Goal: Information Seeking & Learning: Learn about a topic

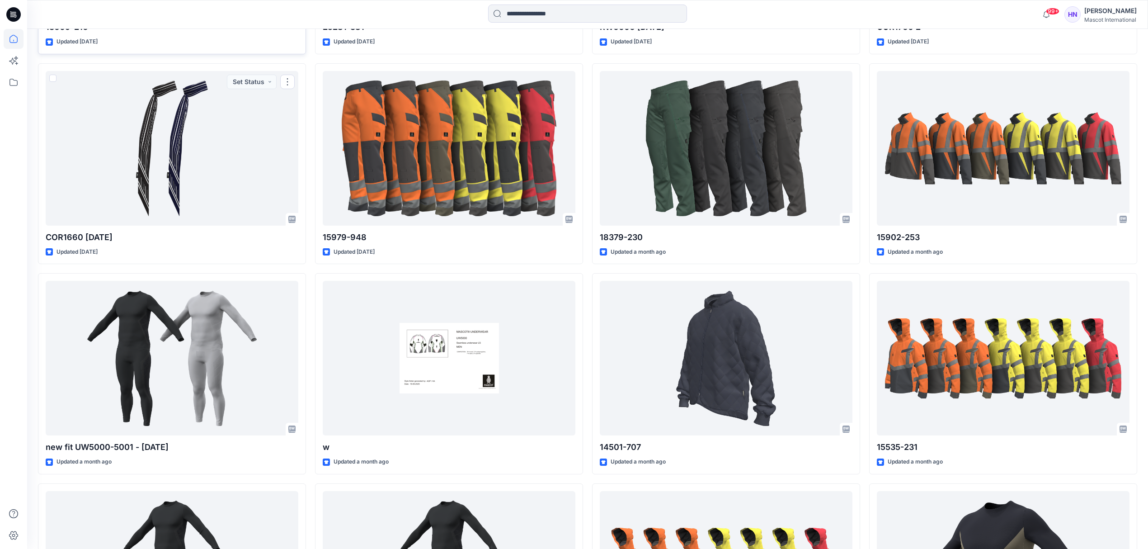
scroll to position [914, 0]
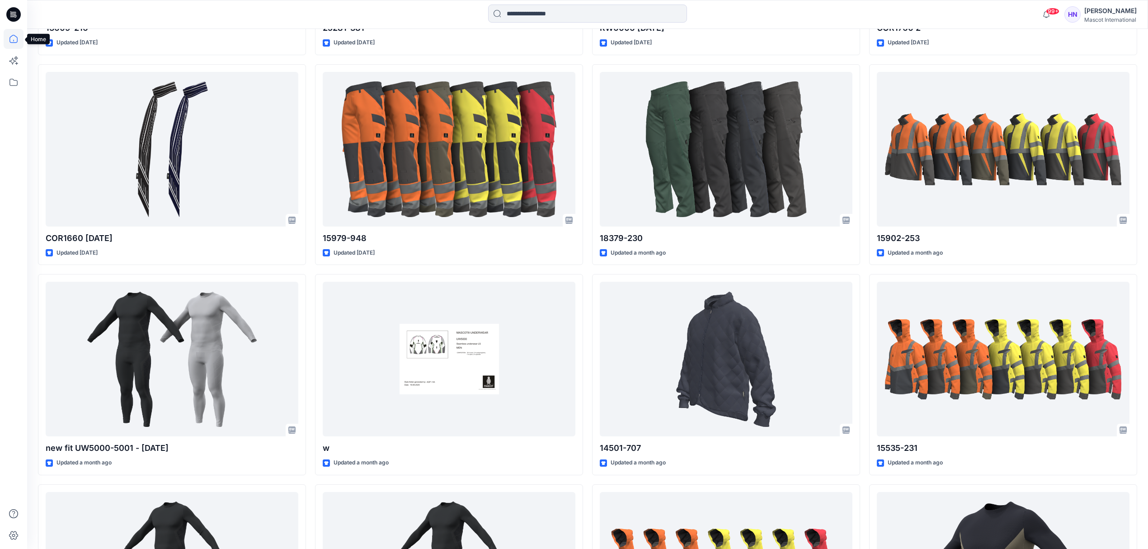
click at [13, 37] on icon at bounding box center [14, 39] width 20 height 20
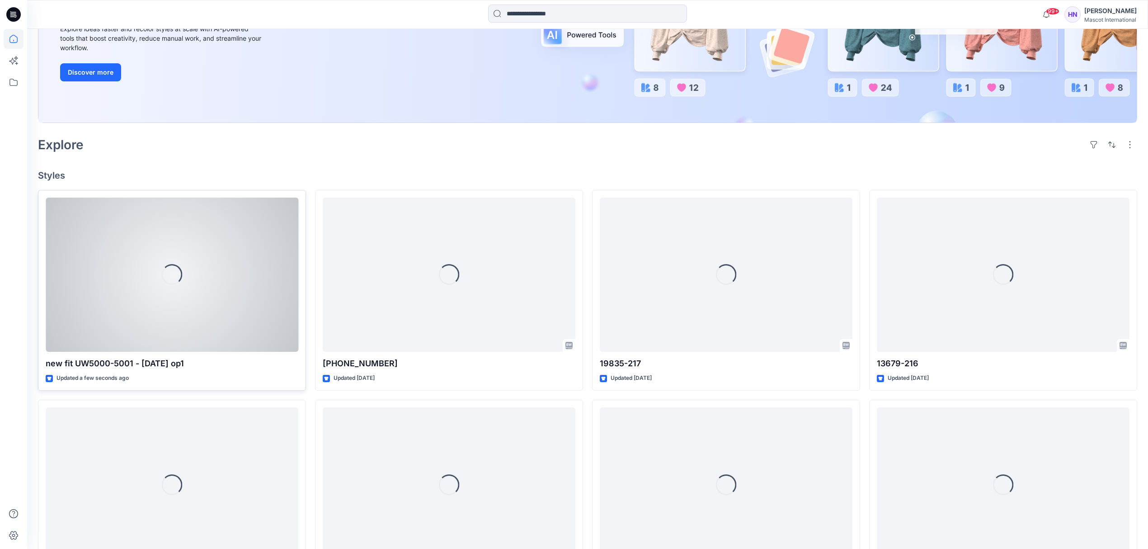
scroll to position [181, 0]
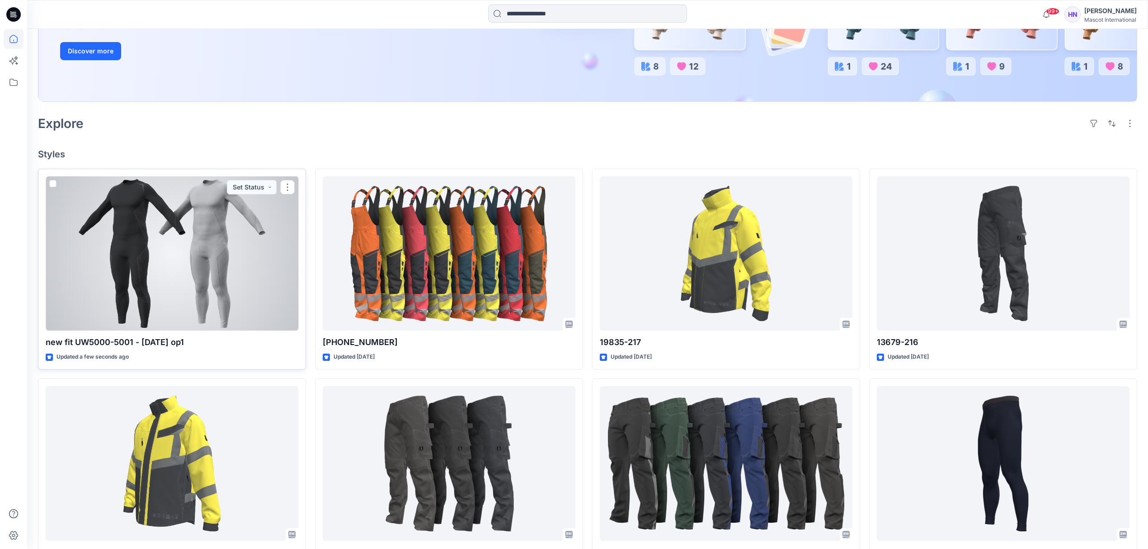
click at [251, 232] on div at bounding box center [172, 253] width 253 height 155
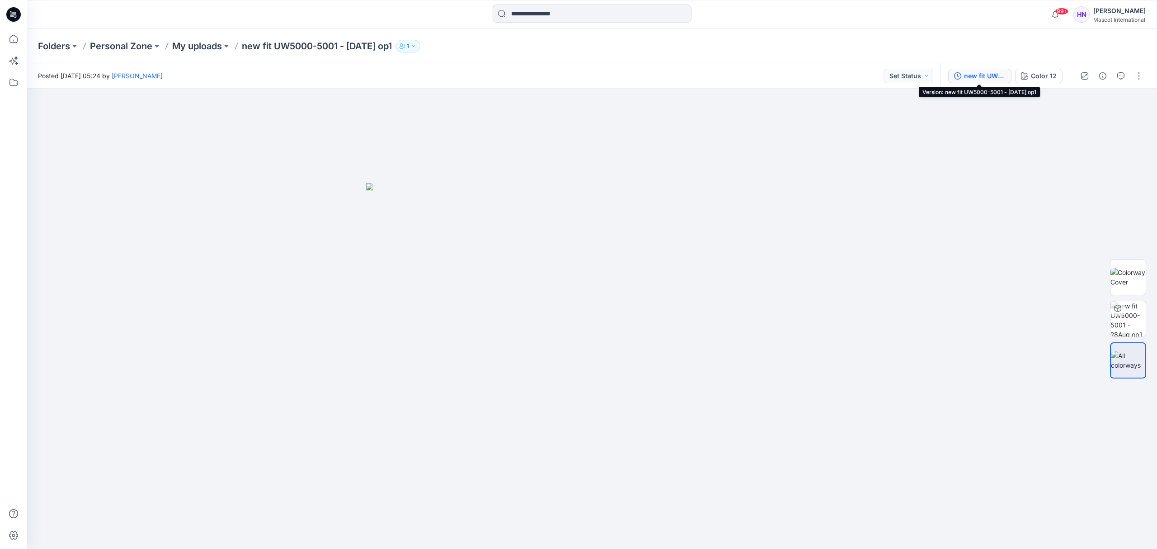
click at [984, 77] on div "new fit UW5000-5001 - [DATE] op1" at bounding box center [985, 76] width 42 height 10
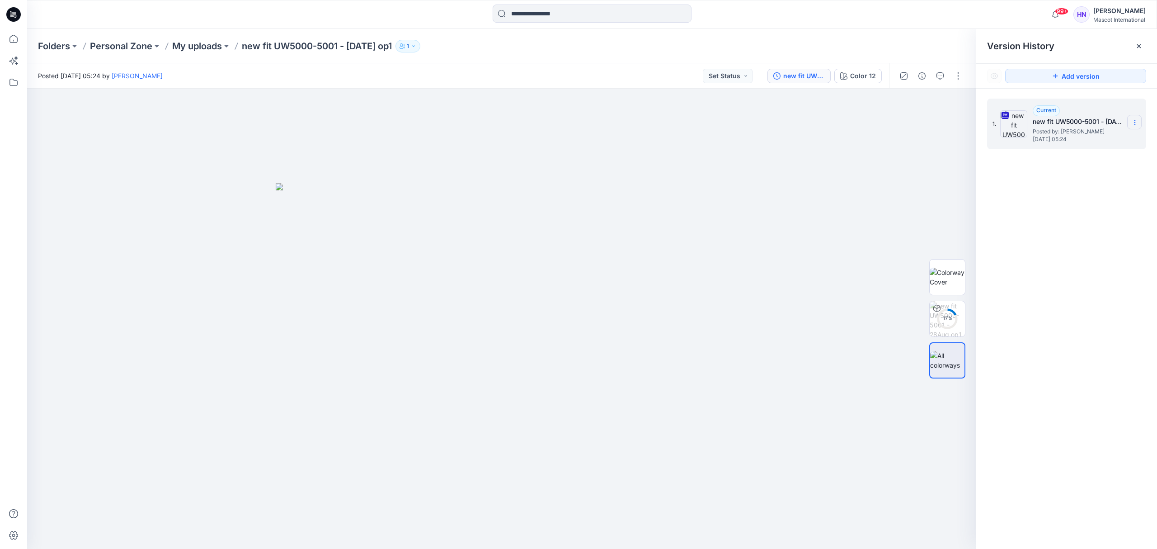
click at [1132, 123] on icon at bounding box center [1134, 122] width 7 height 7
click at [1023, 309] on div "1. Current new fit UW5000-5001 - [DATE] op1 Posted by: [PERSON_NAME] [DATE] 05:…" at bounding box center [1066, 325] width 181 height 473
